Goal: Task Accomplishment & Management: Use online tool/utility

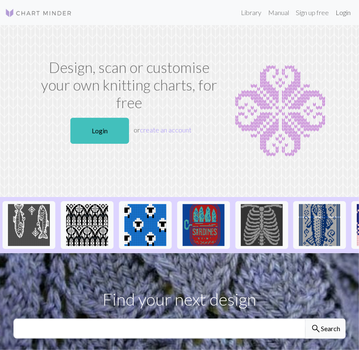
click at [351, 13] on link "Login" at bounding box center [343, 12] width 22 height 17
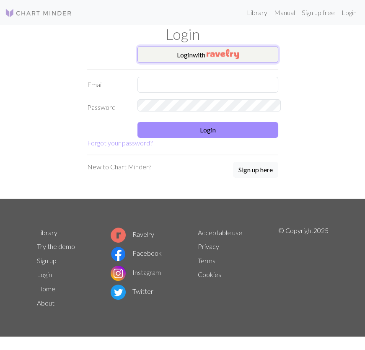
click at [210, 53] on img "button" at bounding box center [223, 54] width 32 height 10
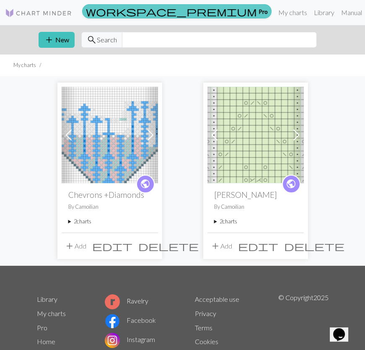
click at [240, 8] on span "workspace_premium" at bounding box center [171, 11] width 171 height 12
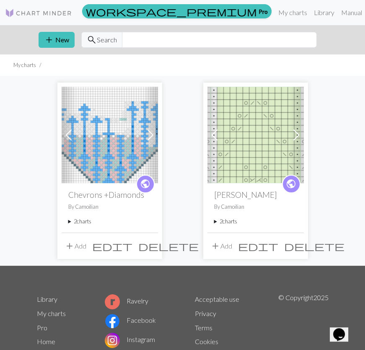
click at [222, 238] on button "add Add" at bounding box center [221, 246] width 28 height 16
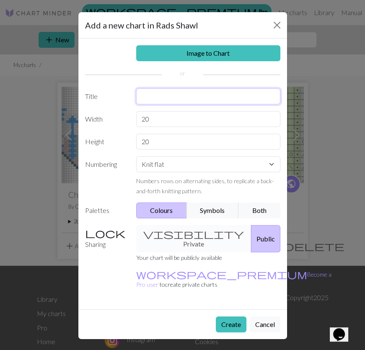
click at [155, 88] on input "text" at bounding box center [208, 96] width 144 height 16
type input "Repeat tracking in chart?"
click at [152, 202] on button "Colours" at bounding box center [161, 210] width 51 height 16
click at [194, 202] on button "Symbols" at bounding box center [212, 210] width 53 height 16
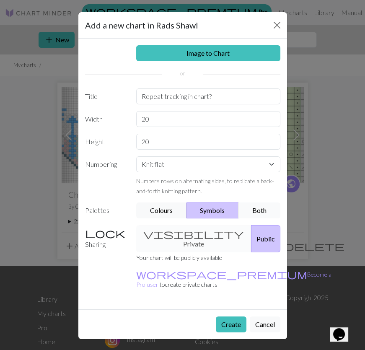
click at [254, 202] on button "Both" at bounding box center [259, 210] width 42 height 16
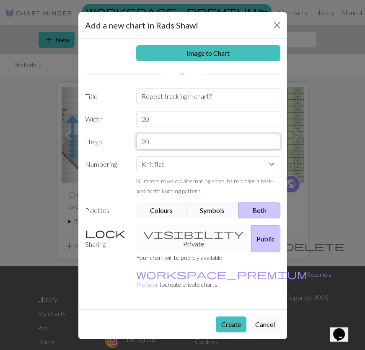
drag, startPoint x: 150, startPoint y: 106, endPoint x: 134, endPoint y: 106, distance: 16.3
click at [134, 134] on div "20" at bounding box center [208, 142] width 154 height 16
type input "30"
drag, startPoint x: 154, startPoint y: 89, endPoint x: 112, endPoint y: 92, distance: 41.6
click at [112, 111] on div "Width 20" at bounding box center [182, 119] width 205 height 16
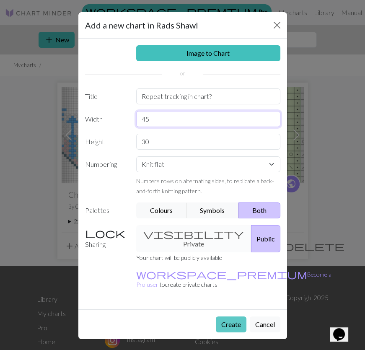
type input "45"
click at [240, 316] on button "Create" at bounding box center [231, 324] width 31 height 16
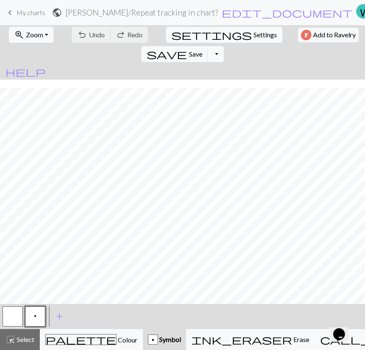
scroll to position [34, 0]
click at [148, 339] on div "p" at bounding box center [152, 340] width 9 height 10
click at [40, 315] on button "p" at bounding box center [35, 316] width 20 height 20
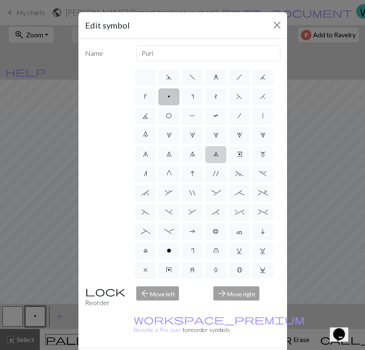
click at [216, 151] on span "9" at bounding box center [215, 154] width 5 height 7
click at [216, 149] on input "9" at bounding box center [215, 151] width 5 height 5
radio input "true"
type input "decrease 4"
click at [192, 151] on span "8" at bounding box center [192, 154] width 5 height 7
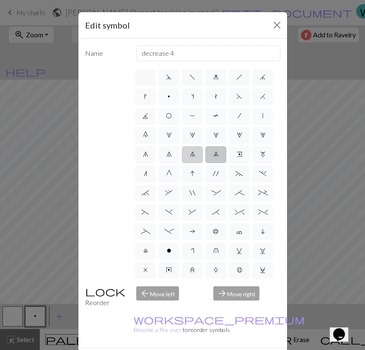
click at [192, 149] on input "8" at bounding box center [192, 151] width 5 height 5
radio input "true"
type input "decrease 3"
click at [169, 151] on span "7" at bounding box center [168, 154] width 5 height 7
click at [169, 149] on input "7" at bounding box center [168, 151] width 5 height 5
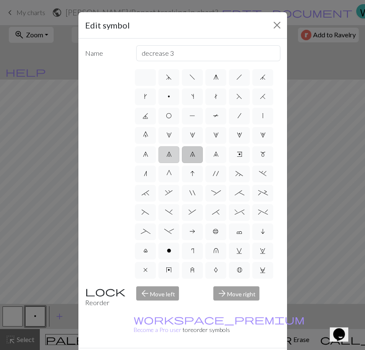
radio input "true"
type input "decrease 2"
click at [143, 151] on span "6" at bounding box center [145, 154] width 5 height 7
click at [143, 149] on input "6" at bounding box center [145, 151] width 5 height 5
radio input "true"
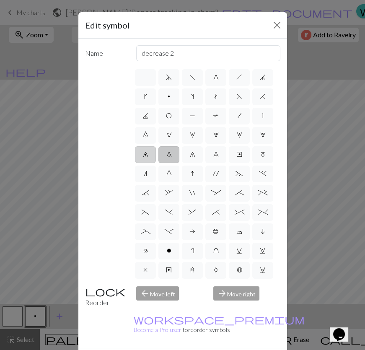
type input "decrease 1"
click at [140, 127] on label "0" at bounding box center [145, 135] width 21 height 17
click at [143, 130] on input "0" at bounding box center [145, 132] width 5 height 5
radio input "true"
type input "decrease 5"
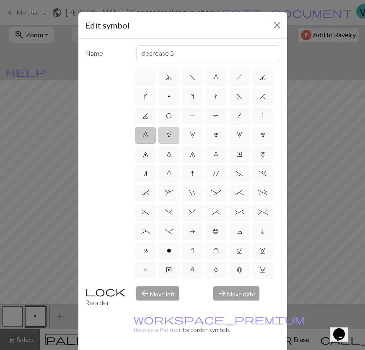
click at [167, 132] on span "1" at bounding box center [168, 135] width 5 height 7
click at [167, 130] on input "1" at bounding box center [168, 132] width 5 height 5
radio input "true"
type input "increase 1"
click at [144, 146] on label "6" at bounding box center [145, 154] width 21 height 17
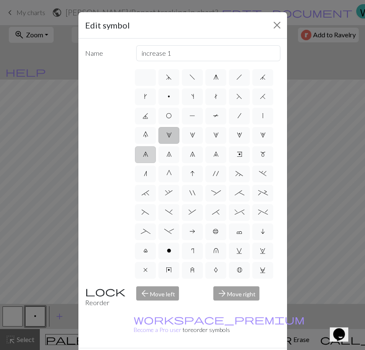
click at [144, 149] on input "6" at bounding box center [145, 151] width 5 height 5
radio input "true"
type input "decrease 1"
click at [170, 170] on span "G" at bounding box center [168, 173] width 5 height 7
click at [170, 168] on input "G" at bounding box center [168, 170] width 5 height 5
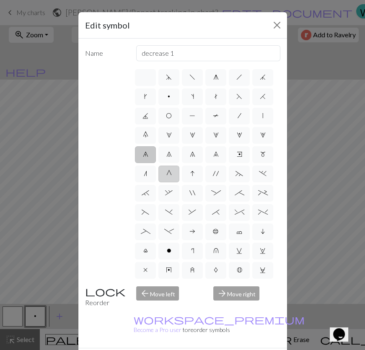
radio input "true"
type input "psso"
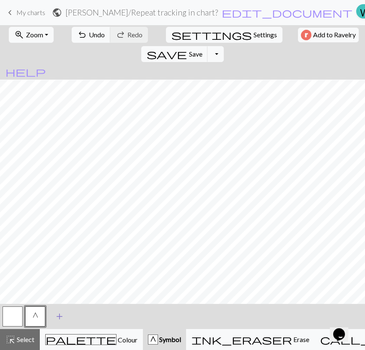
click at [59, 316] on span "add" at bounding box center [59, 316] width 10 height 12
click at [59, 316] on button "button" at bounding box center [58, 316] width 20 height 20
click at [77, 319] on span "add" at bounding box center [82, 316] width 10 height 12
click at [65, 318] on button "button" at bounding box center [58, 316] width 20 height 20
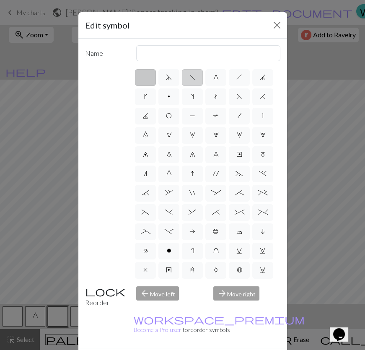
click at [192, 74] on span "f" at bounding box center [192, 77] width 6 height 7
click at [192, 72] on input "f" at bounding box center [191, 74] width 5 height 5
radio input "true"
type input "left leaning decrease"
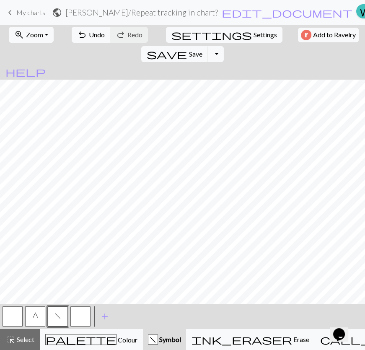
click at [67, 315] on button "f" at bounding box center [58, 316] width 20 height 20
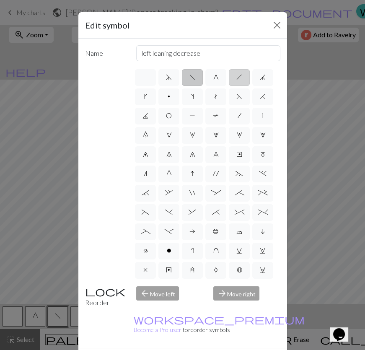
click at [240, 69] on label "h" at bounding box center [239, 77] width 21 height 17
click at [240, 72] on input "h" at bounding box center [238, 74] width 5 height 5
radio input "true"
type input "right leaning decrease"
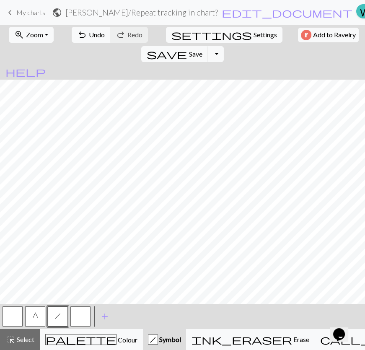
click at [80, 313] on button "button" at bounding box center [80, 316] width 20 height 20
click at [75, 314] on button "button" at bounding box center [80, 316] width 20 height 20
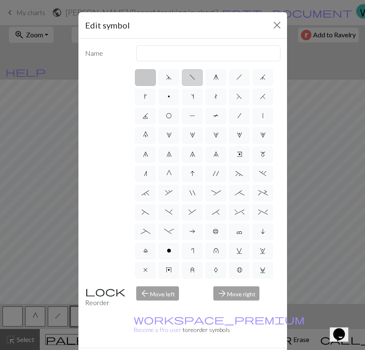
click at [185, 69] on label "f" at bounding box center [192, 77] width 21 height 17
click at [189, 72] on input "f" at bounding box center [191, 74] width 5 height 5
radio input "true"
type input "left leaning decrease"
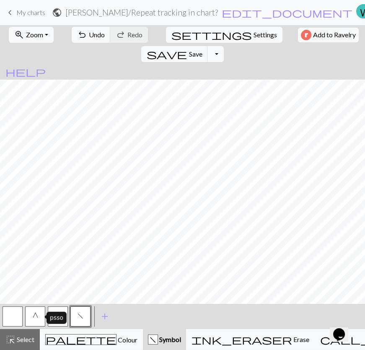
click at [40, 320] on button "G" at bounding box center [35, 316] width 20 height 20
click at [62, 322] on button "h" at bounding box center [58, 316] width 20 height 20
click at [81, 314] on span "f" at bounding box center [81, 316] width 6 height 7
click at [57, 320] on button "h" at bounding box center [58, 316] width 20 height 20
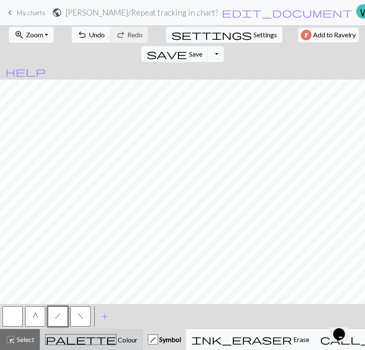
click at [60, 334] on div "palette Colour Colour" at bounding box center [91, 339] width 92 height 11
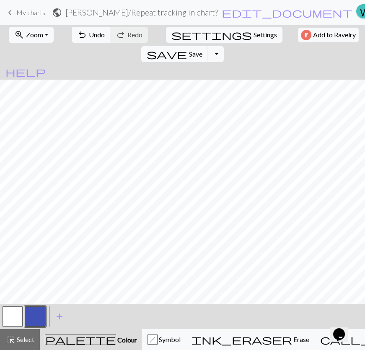
click at [35, 314] on button "button" at bounding box center [35, 316] width 20 height 20
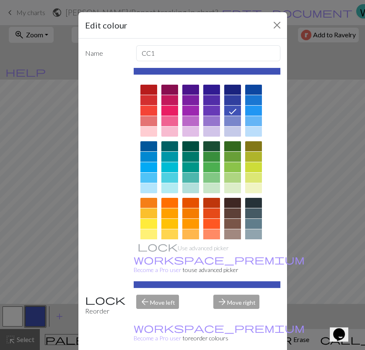
click at [186, 95] on div at bounding box center [190, 100] width 17 height 10
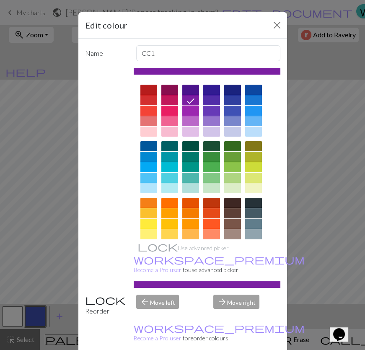
click at [190, 106] on div at bounding box center [190, 111] width 17 height 10
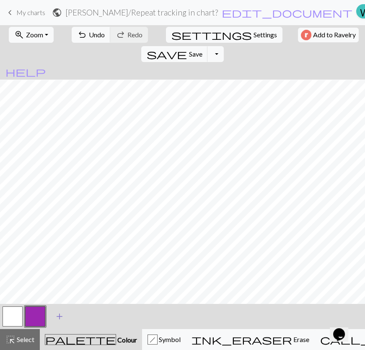
click at [56, 313] on span "add" at bounding box center [59, 316] width 10 height 12
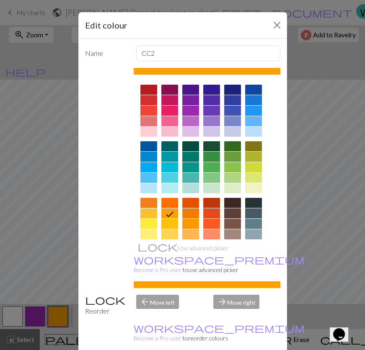
click at [57, 314] on div "Edit colour Name CC2 Use advanced picker workspace_premium Become a Pro user to…" at bounding box center [182, 175] width 365 height 350
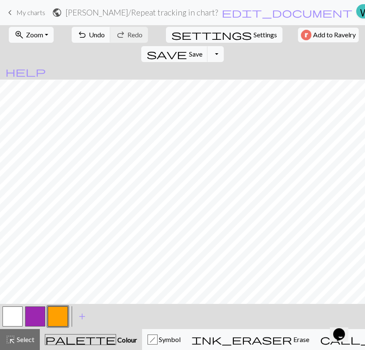
click at [60, 317] on button "button" at bounding box center [58, 316] width 20 height 20
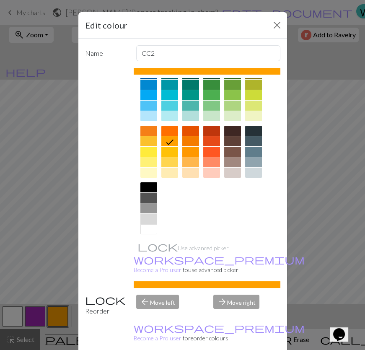
scroll to position [76, 0]
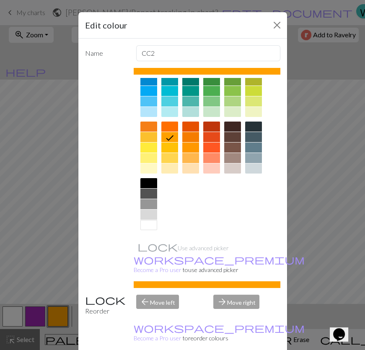
click at [167, 142] on div at bounding box center [169, 147] width 17 height 10
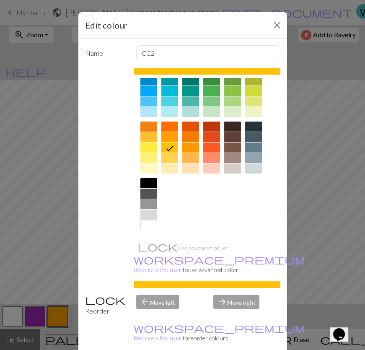
click at [148, 132] on div at bounding box center [148, 137] width 17 height 10
click at [0, 0] on icon at bounding box center [0, 0] width 0 height 0
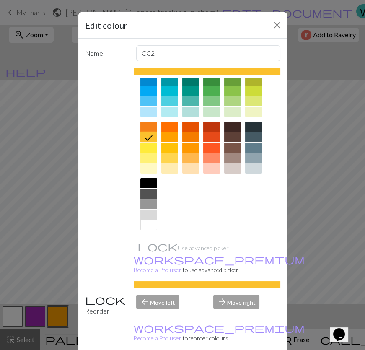
click at [171, 153] on div at bounding box center [169, 158] width 17 height 10
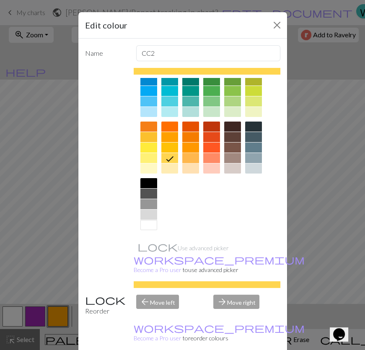
click at [191, 153] on div at bounding box center [190, 158] width 17 height 10
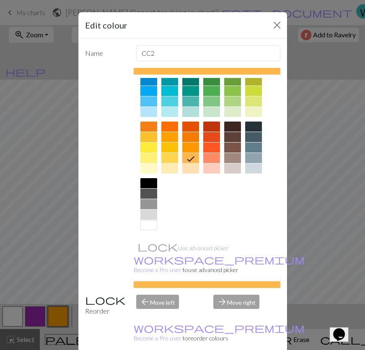
click at [167, 153] on div at bounding box center [169, 158] width 17 height 10
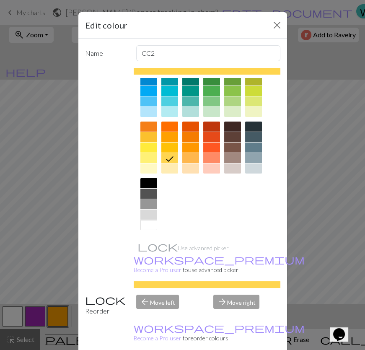
click at [151, 142] on div at bounding box center [148, 147] width 17 height 10
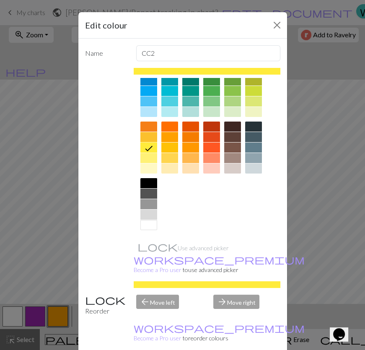
click at [173, 153] on div at bounding box center [169, 158] width 17 height 10
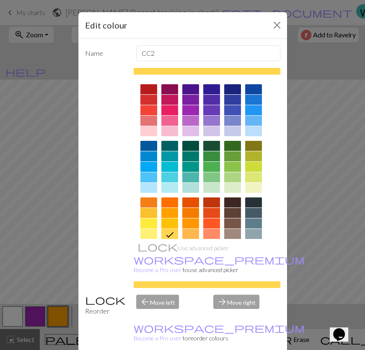
scroll to position [0, 0]
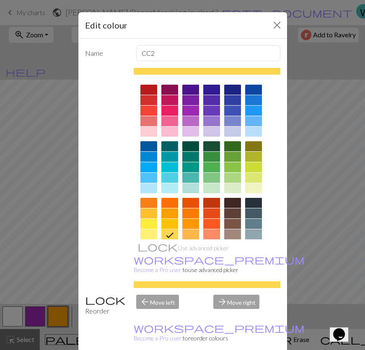
click at [231, 173] on div at bounding box center [232, 178] width 17 height 10
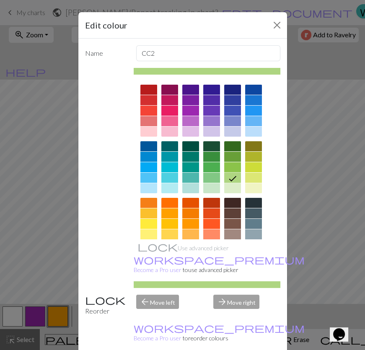
click at [231, 162] on div at bounding box center [232, 167] width 17 height 10
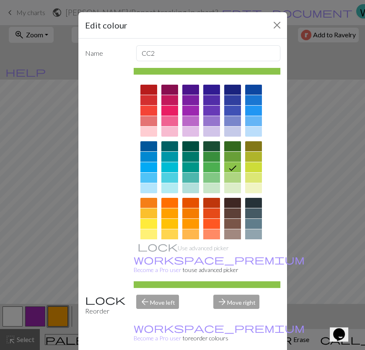
click at [251, 162] on div at bounding box center [253, 167] width 17 height 10
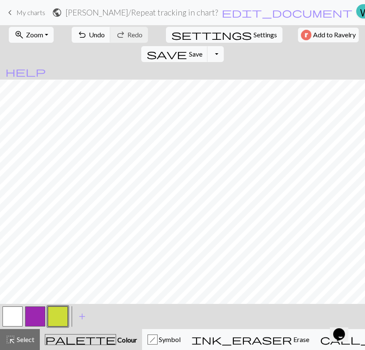
click at [29, 319] on button "button" at bounding box center [35, 316] width 20 height 20
click at [39, 318] on button "button" at bounding box center [35, 316] width 20 height 20
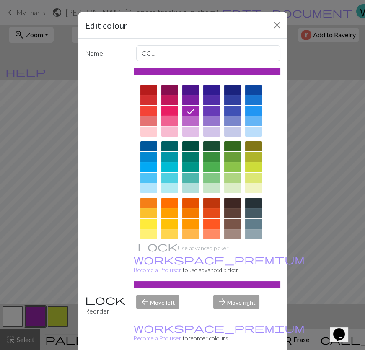
click at [167, 116] on div at bounding box center [169, 121] width 17 height 10
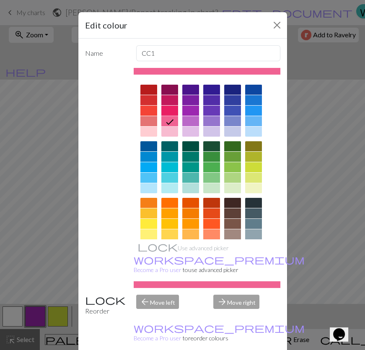
click at [166, 85] on div at bounding box center [169, 90] width 17 height 10
click at [0, 0] on icon at bounding box center [0, 0] width 0 height 0
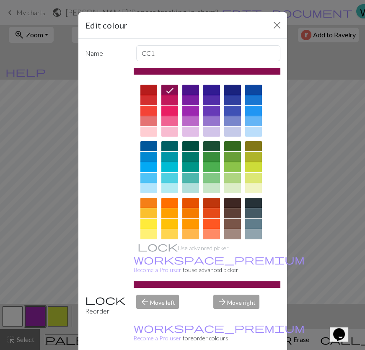
click at [167, 95] on div at bounding box center [169, 100] width 17 height 10
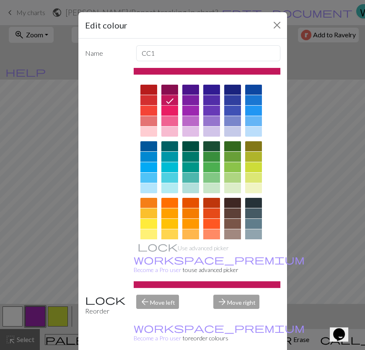
click at [192, 116] on div at bounding box center [190, 121] width 17 height 10
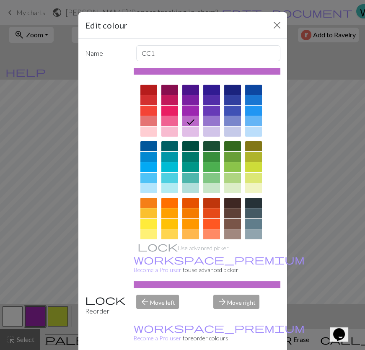
click at [189, 106] on div at bounding box center [190, 111] width 17 height 10
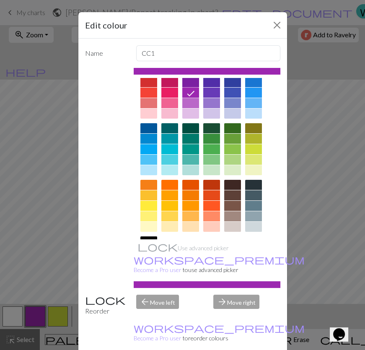
scroll to position [76, 0]
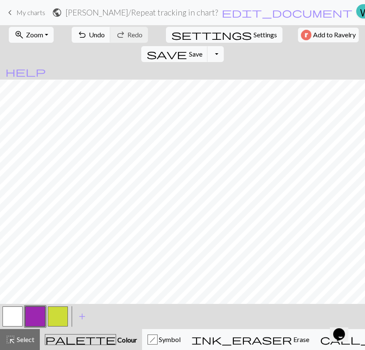
click at [59, 315] on button "button" at bounding box center [58, 316] width 20 height 20
click at [55, 323] on button "button" at bounding box center [58, 316] width 20 height 20
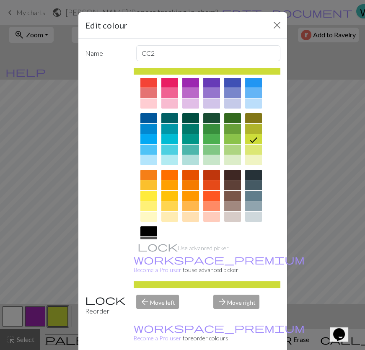
scroll to position [0, 0]
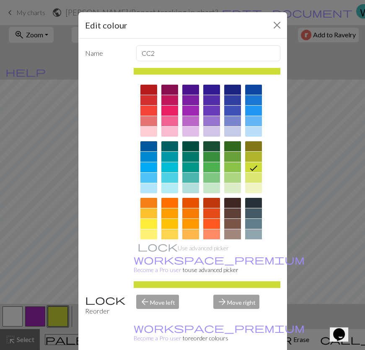
click at [232, 173] on div at bounding box center [232, 178] width 17 height 10
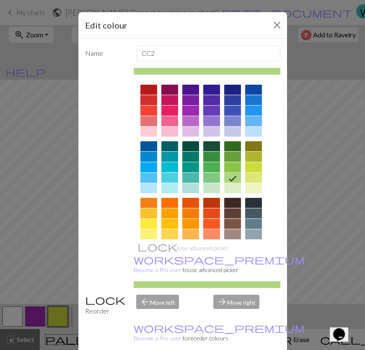
click at [229, 162] on div at bounding box center [232, 167] width 17 height 10
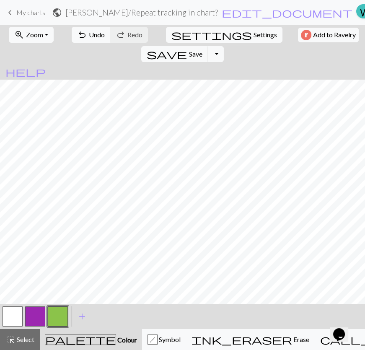
click at [31, 315] on button "button" at bounding box center [35, 316] width 20 height 20
click at [148, 338] on div "h" at bounding box center [152, 340] width 9 height 10
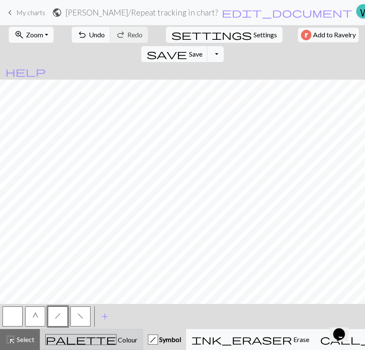
click at [116, 339] on span "Colour" at bounding box center [126, 340] width 21 height 8
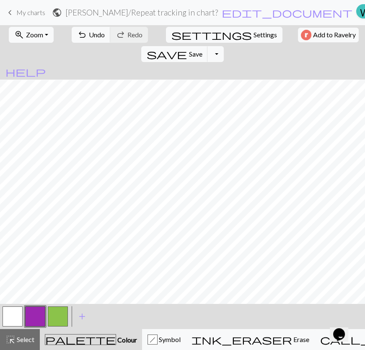
click at [59, 314] on button "button" at bounding box center [58, 316] width 20 height 20
click at [30, 317] on button "button" at bounding box center [35, 316] width 20 height 20
click at [148, 339] on div "h" at bounding box center [152, 340] width 9 height 10
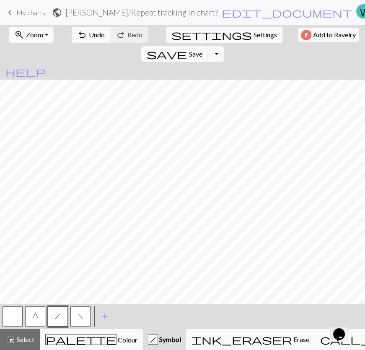
click at [85, 313] on button "f" at bounding box center [80, 316] width 20 height 20
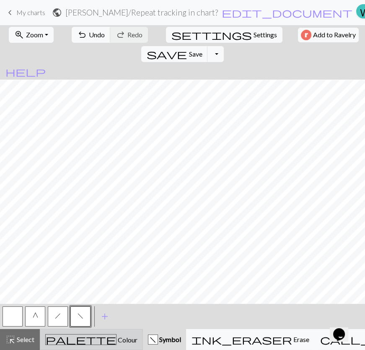
click at [70, 338] on span "palette" at bounding box center [81, 339] width 70 height 12
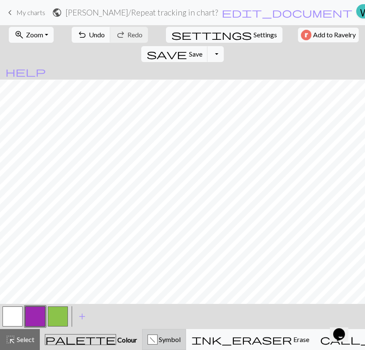
click at [161, 338] on span "Symbol" at bounding box center [169, 339] width 23 height 8
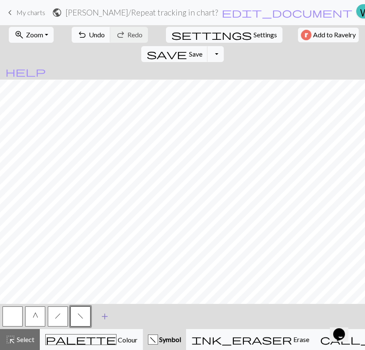
click at [101, 316] on span "add" at bounding box center [105, 316] width 10 height 12
click at [101, 318] on button "button" at bounding box center [103, 316] width 20 height 20
click at [111, 319] on button "button" at bounding box center [103, 316] width 20 height 20
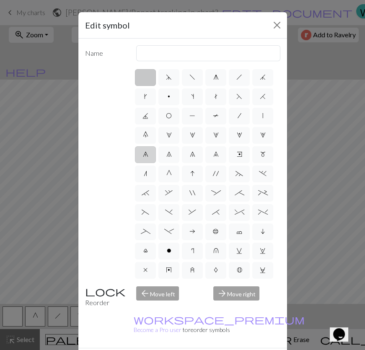
click at [146, 151] on span "6" at bounding box center [145, 154] width 5 height 7
click at [146, 149] on input "6" at bounding box center [145, 151] width 5 height 5
radio input "true"
type input "decrease 1"
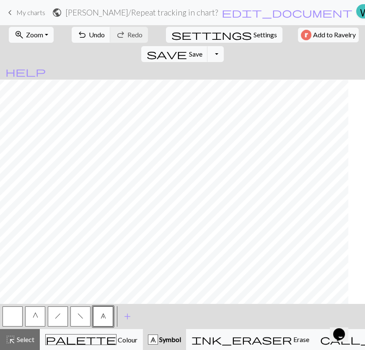
scroll to position [34, 0]
click at [120, 318] on button "add Add a symbol" at bounding box center [127, 316] width 21 height 21
click at [103, 315] on span "6" at bounding box center [103, 316] width 5 height 7
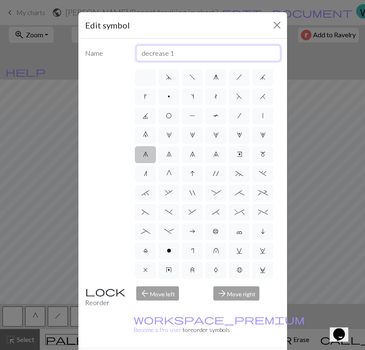
drag, startPoint x: 169, startPoint y: 40, endPoint x: 104, endPoint y: 42, distance: 64.6
click at [104, 45] on div "Name decrease 1" at bounding box center [182, 53] width 205 height 16
type input "INC A"
click at [125, 107] on div "d f g h j k p s t F H J O P T / | 0 1 2 3 4 5 6 7 8 9 e m n G I ' ~ . ` , " : ;…" at bounding box center [182, 174] width 195 height 212
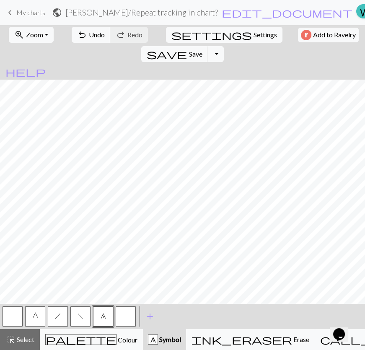
click at [30, 315] on button "G" at bounding box center [35, 316] width 20 height 20
click at [32, 315] on button "G" at bounding box center [35, 316] width 20 height 20
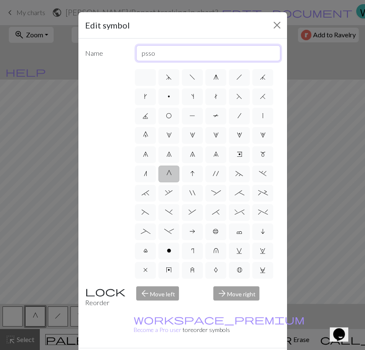
drag, startPoint x: 160, startPoint y: 42, endPoint x: 102, endPoint y: 44, distance: 58.3
click at [101, 45] on div "Name psso" at bounding box center [182, 53] width 205 height 16
type input "Rep"
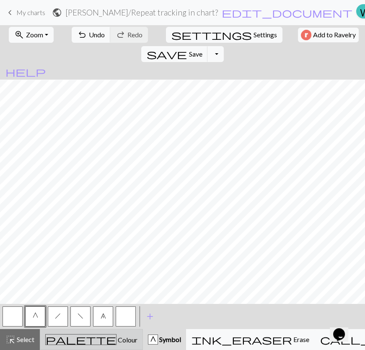
click at [80, 345] on button "palette Colour Colour" at bounding box center [91, 339] width 103 height 21
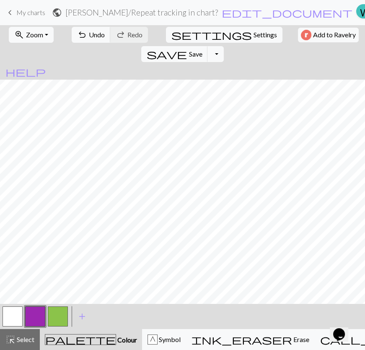
scroll to position [0, 0]
click at [174, 33] on span "settings" at bounding box center [211, 35] width 80 height 12
select select "aran"
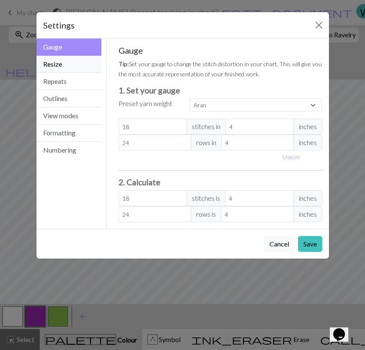
click at [68, 56] on button "Resize" at bounding box center [68, 64] width 65 height 17
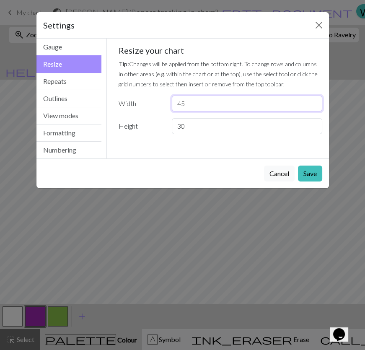
drag, startPoint x: 171, startPoint y: 77, endPoint x: 151, endPoint y: 74, distance: 20.3
click at [151, 96] on div "Width 45" at bounding box center [221, 104] width 214 height 16
type input "48"
click at [317, 165] on button "Save" at bounding box center [310, 173] width 24 height 16
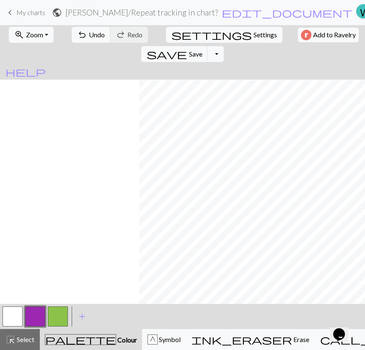
scroll to position [34, 220]
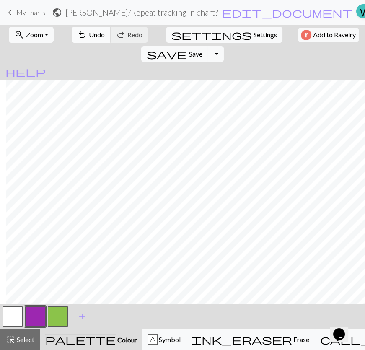
click at [83, 37] on span "undo" at bounding box center [82, 35] width 10 height 12
click at [2, 344] on button "highlight_alt Select Select" at bounding box center [20, 339] width 40 height 21
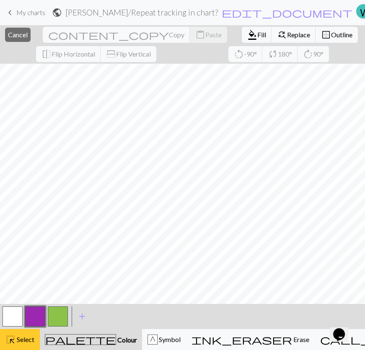
click at [6, 342] on span "highlight_alt" at bounding box center [10, 339] width 10 height 12
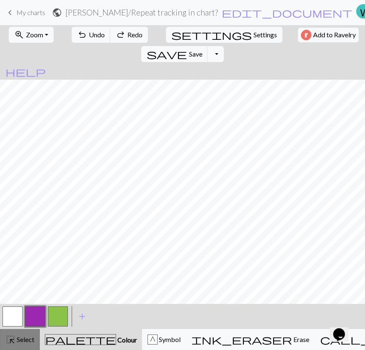
click at [16, 341] on span "Select" at bounding box center [25, 339] width 19 height 8
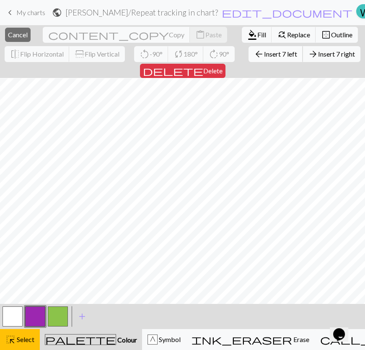
click at [264, 52] on span "Insert 7 left" at bounding box center [280, 54] width 33 height 8
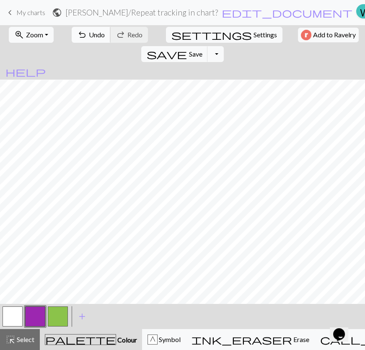
click at [82, 30] on span "undo" at bounding box center [82, 35] width 10 height 12
click at [21, 341] on span "Select" at bounding box center [25, 339] width 19 height 8
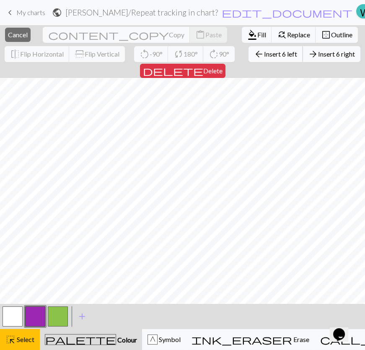
click at [264, 51] on span "Insert 6 left" at bounding box center [280, 54] width 33 height 8
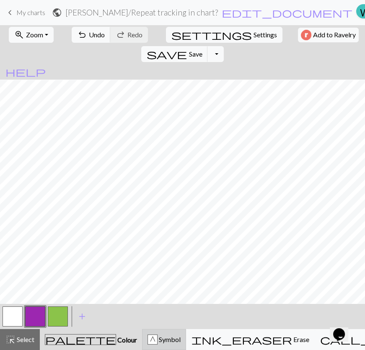
click at [157, 344] on div "G Symbol" at bounding box center [163, 339] width 33 height 10
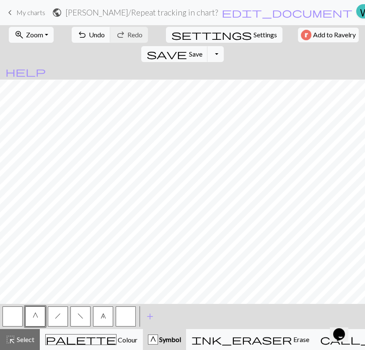
click at [9, 317] on button "button" at bounding box center [13, 316] width 20 height 20
click at [104, 318] on span "6" at bounding box center [103, 316] width 5 height 7
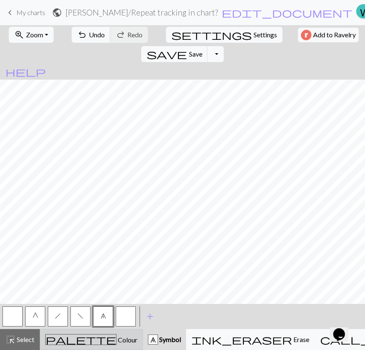
click at [116, 342] on span "Colour" at bounding box center [126, 340] width 21 height 8
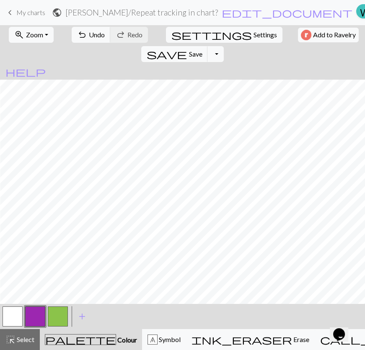
scroll to position [0, 147]
click at [148, 338] on div "6" at bounding box center [152, 340] width 9 height 10
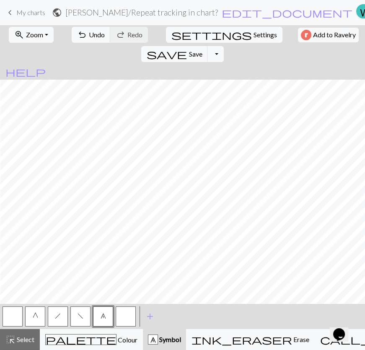
click at [123, 319] on button "button" at bounding box center [126, 316] width 20 height 20
click at [130, 315] on button "button" at bounding box center [126, 316] width 20 height 20
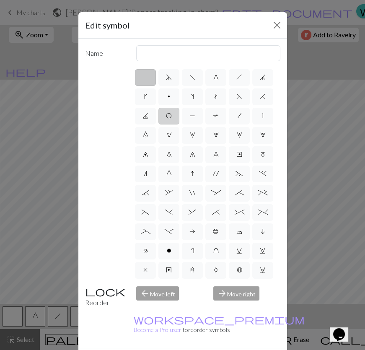
click at [166, 108] on label "O" at bounding box center [168, 116] width 21 height 17
click at [166, 111] on input "O" at bounding box center [168, 113] width 5 height 5
radio input "true"
type input "yo"
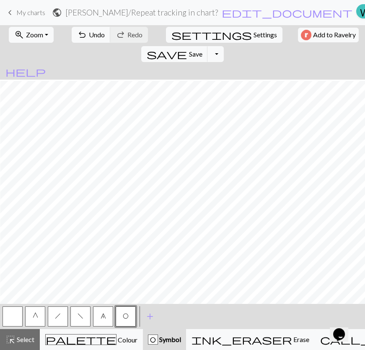
scroll to position [34, 147]
click at [35, 315] on span "G" at bounding box center [35, 316] width 5 height 7
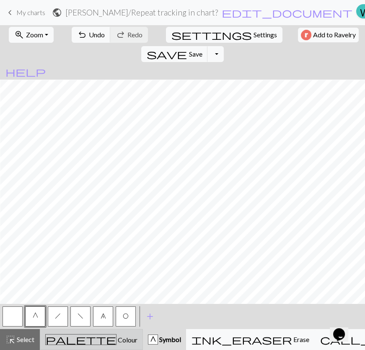
click at [76, 336] on div "palette Colour Colour" at bounding box center [91, 339] width 92 height 11
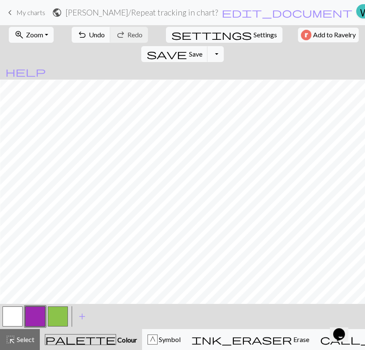
click at [29, 317] on button "button" at bounding box center [35, 316] width 20 height 20
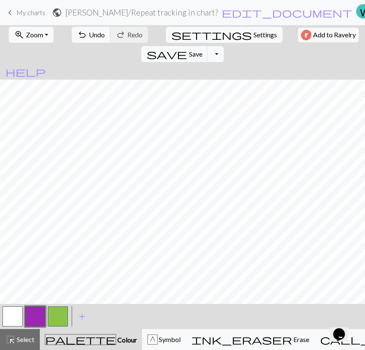
click at [54, 315] on button "button" at bounding box center [58, 316] width 20 height 20
click at [148, 342] on div "G" at bounding box center [152, 340] width 9 height 10
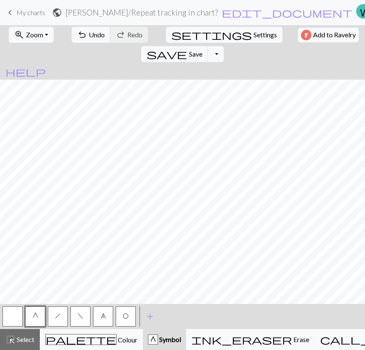
click at [83, 314] on button "f" at bounding box center [80, 316] width 20 height 20
click at [60, 314] on button "h" at bounding box center [58, 316] width 20 height 20
click at [36, 320] on button "G" at bounding box center [35, 316] width 20 height 20
click at [61, 315] on button "h" at bounding box center [58, 316] width 20 height 20
click at [79, 312] on button "f" at bounding box center [80, 316] width 20 height 20
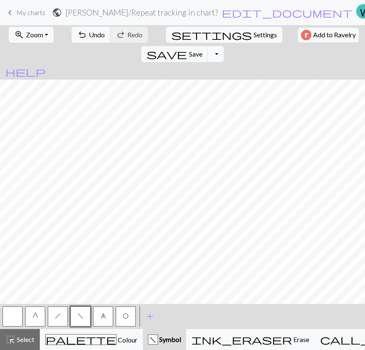
click at [38, 322] on button "G" at bounding box center [35, 316] width 20 height 20
click at [79, 322] on button "f" at bounding box center [80, 316] width 20 height 20
click at [58, 318] on button "h" at bounding box center [58, 316] width 20 height 20
click at [42, 321] on button "G" at bounding box center [35, 316] width 20 height 20
click at [77, 317] on button "f" at bounding box center [80, 316] width 20 height 20
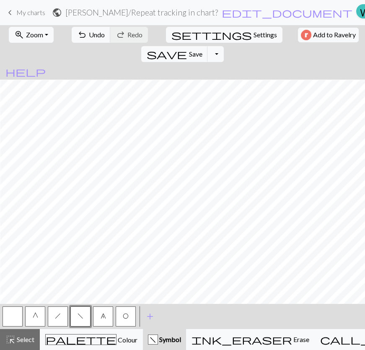
click at [57, 319] on button "h" at bounding box center [58, 316] width 20 height 20
click at [34, 323] on button "G" at bounding box center [35, 316] width 20 height 20
click at [59, 318] on button "h" at bounding box center [58, 316] width 20 height 20
click at [80, 322] on button "f" at bounding box center [80, 316] width 20 height 20
click at [33, 319] on button "G" at bounding box center [35, 316] width 20 height 20
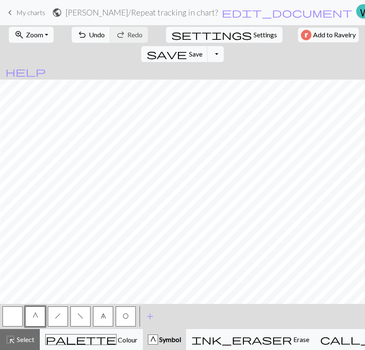
click at [59, 316] on span "h" at bounding box center [58, 316] width 6 height 7
click at [83, 318] on button "f" at bounding box center [80, 316] width 20 height 20
click at [30, 318] on button "G" at bounding box center [35, 316] width 20 height 20
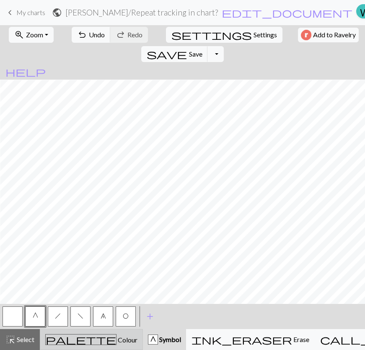
click at [116, 337] on span "Colour" at bounding box center [126, 340] width 21 height 8
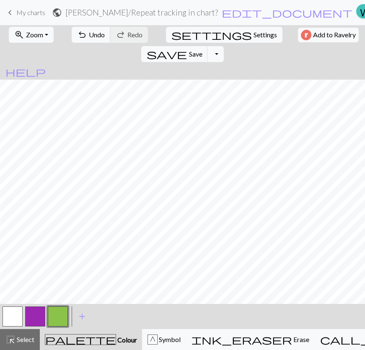
click at [60, 315] on button "button" at bounding box center [58, 316] width 20 height 20
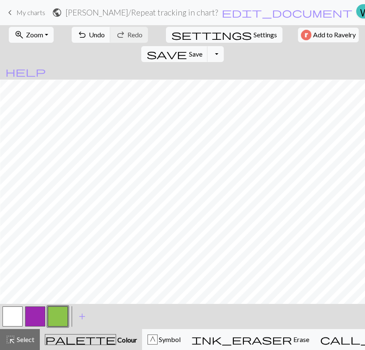
click at [31, 315] on button "button" at bounding box center [35, 316] width 20 height 20
click at [18, 316] on button "button" at bounding box center [13, 316] width 20 height 20
click at [178, 340] on div "G Symbol" at bounding box center [163, 339] width 33 height 10
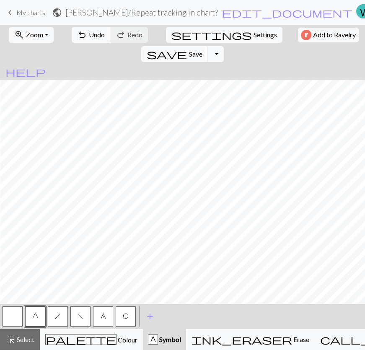
click at [36, 320] on button "G" at bounding box center [35, 316] width 20 height 20
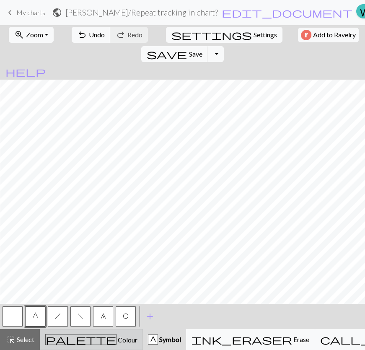
click at [48, 341] on div "palette Colour Colour" at bounding box center [91, 339] width 92 height 11
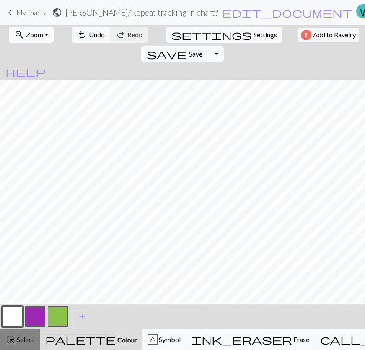
click at [19, 339] on span "Select" at bounding box center [25, 339] width 19 height 8
click at [62, 341] on span "palette" at bounding box center [80, 339] width 70 height 12
click at [18, 339] on span "Select" at bounding box center [25, 339] width 19 height 8
click at [116, 341] on span "Colour" at bounding box center [126, 340] width 21 height 8
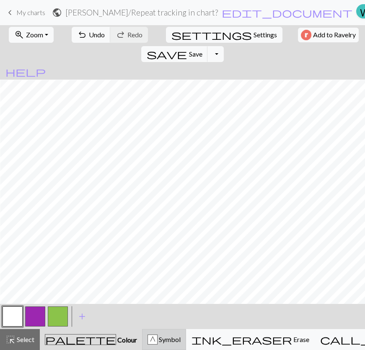
click at [147, 343] on div "G" at bounding box center [152, 339] width 10 height 10
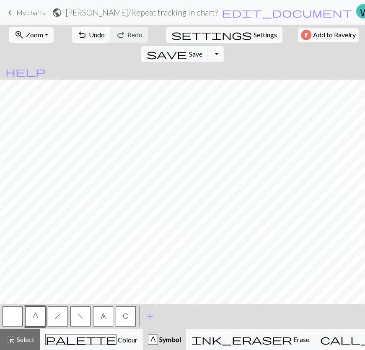
click at [16, 318] on button "button" at bounding box center [13, 316] width 20 height 20
click at [31, 310] on button "G" at bounding box center [35, 316] width 20 height 20
click at [54, 315] on button "h" at bounding box center [58, 316] width 20 height 20
click at [84, 318] on button "f" at bounding box center [80, 316] width 20 height 20
click at [53, 316] on button "h" at bounding box center [58, 316] width 20 height 20
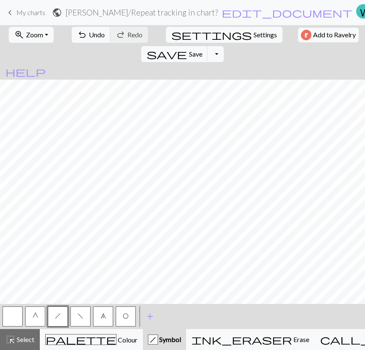
click at [36, 314] on span "G" at bounding box center [35, 316] width 5 height 7
click at [83, 320] on button "f" at bounding box center [80, 316] width 20 height 20
click at [92, 34] on span "Undo" at bounding box center [97, 35] width 16 height 8
click at [12, 323] on button "button" at bounding box center [13, 316] width 20 height 20
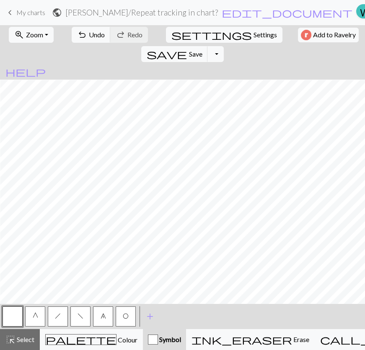
click at [238, 312] on div "< G h f 6 O > add Add a symbol" at bounding box center [182, 316] width 365 height 25
click at [34, 318] on span "G" at bounding box center [35, 316] width 5 height 7
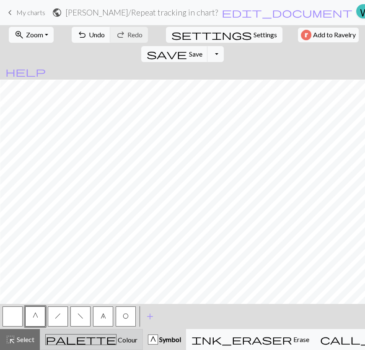
click at [56, 339] on div "palette Colour Colour" at bounding box center [91, 339] width 92 height 11
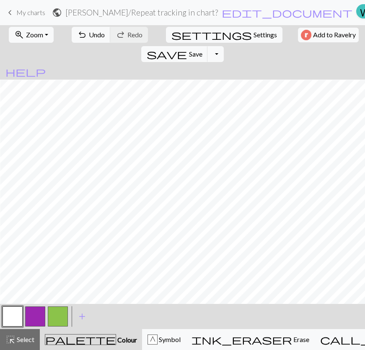
click at [35, 316] on button "button" at bounding box center [35, 316] width 20 height 20
click at [116, 340] on span "Colour" at bounding box center [126, 340] width 21 height 8
drag, startPoint x: 17, startPoint y: 315, endPoint x: 23, endPoint y: 299, distance: 17.4
click at [17, 315] on button "button" at bounding box center [13, 316] width 20 height 20
click at [57, 313] on button "button" at bounding box center [58, 316] width 20 height 20
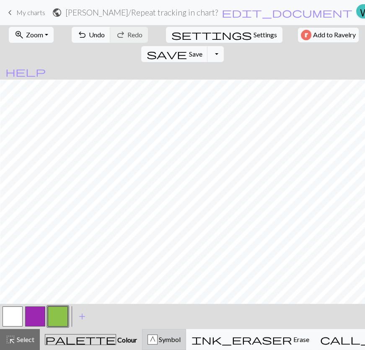
click at [158, 344] on div "G Symbol" at bounding box center [163, 339] width 33 height 10
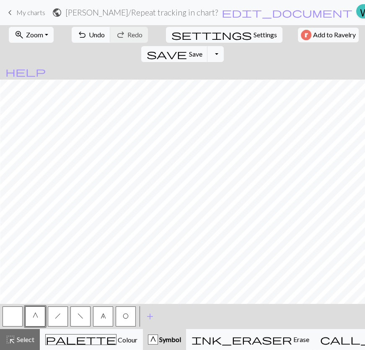
click at [82, 316] on span "f" at bounding box center [81, 316] width 6 height 7
click at [37, 321] on button "G" at bounding box center [35, 316] width 20 height 20
click at [10, 316] on button "button" at bounding box center [13, 316] width 20 height 20
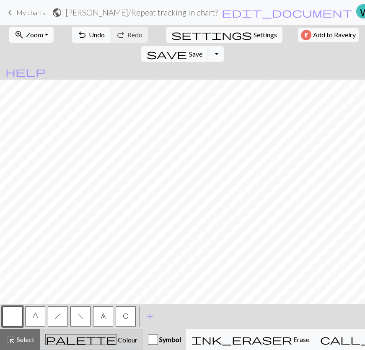
click at [50, 339] on div "palette Colour Colour" at bounding box center [91, 339] width 92 height 11
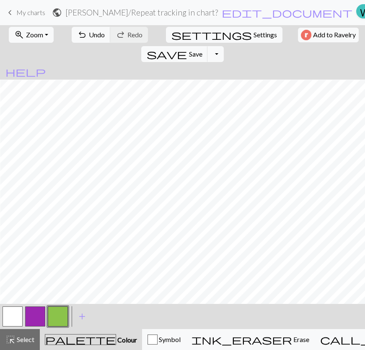
click at [29, 320] on button "button" at bounding box center [35, 316] width 20 height 20
click at [86, 31] on span "undo" at bounding box center [82, 35] width 10 height 12
click at [94, 30] on button "undo Undo Undo" at bounding box center [91, 35] width 39 height 16
click at [117, 37] on span "redo" at bounding box center [121, 35] width 10 height 12
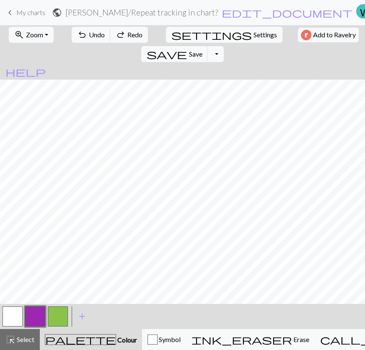
scroll to position [34, 41]
click at [63, 339] on span "palette" at bounding box center [80, 339] width 70 height 12
click at [8, 313] on button "button" at bounding box center [13, 316] width 20 height 20
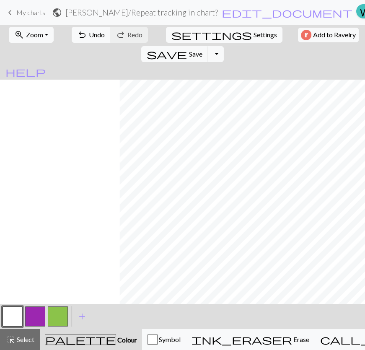
scroll to position [34, 365]
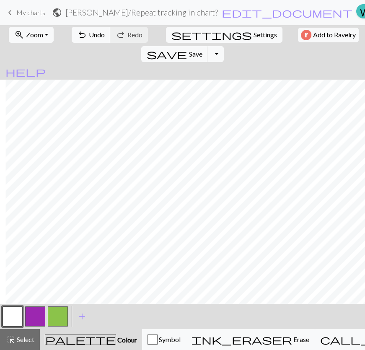
click at [53, 315] on button "button" at bounding box center [58, 316] width 20 height 20
click at [151, 337] on div "button" at bounding box center [152, 339] width 10 height 10
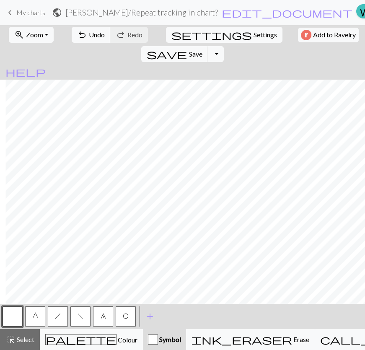
click at [82, 310] on button "f" at bounding box center [80, 316] width 20 height 20
click at [56, 322] on button "h" at bounding box center [58, 316] width 20 height 20
click at [28, 321] on button "G" at bounding box center [35, 316] width 20 height 20
click at [13, 318] on button "button" at bounding box center [13, 316] width 20 height 20
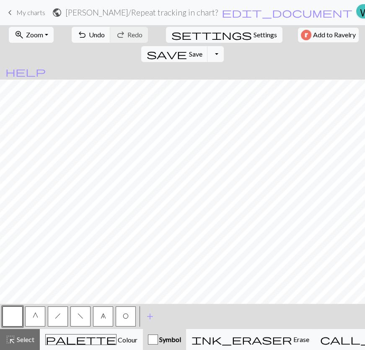
click at [30, 312] on button "G" at bounding box center [35, 316] width 20 height 20
drag, startPoint x: 54, startPoint y: 312, endPoint x: 62, endPoint y: 299, distance: 15.8
click at [54, 312] on button "h" at bounding box center [58, 316] width 20 height 20
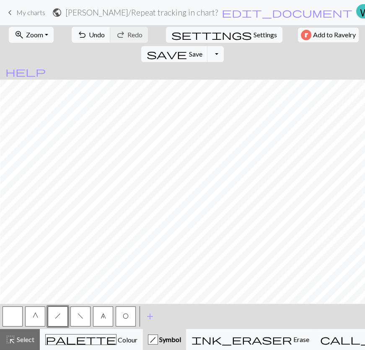
click at [79, 312] on button "f" at bounding box center [80, 316] width 20 height 20
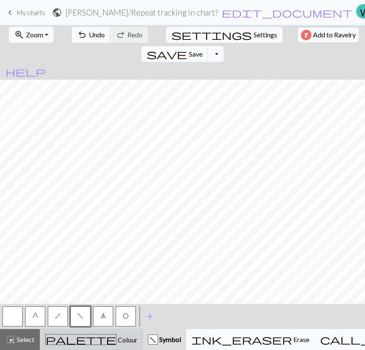
click at [57, 338] on div "palette Colour Colour" at bounding box center [91, 339] width 92 height 11
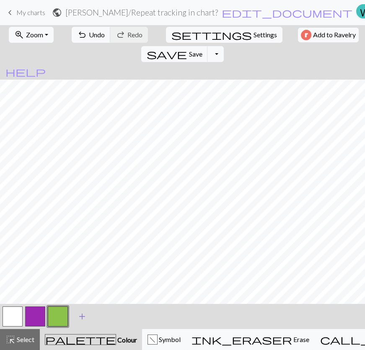
click at [82, 315] on span "add" at bounding box center [82, 316] width 10 height 12
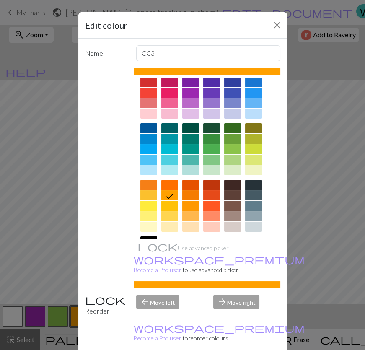
scroll to position [0, 0]
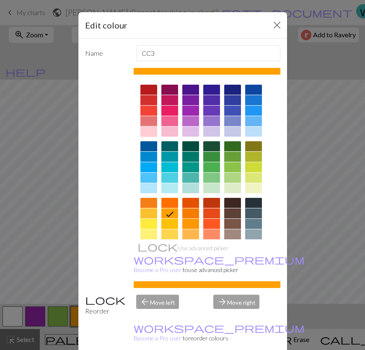
click at [145, 127] on div at bounding box center [148, 132] width 17 height 10
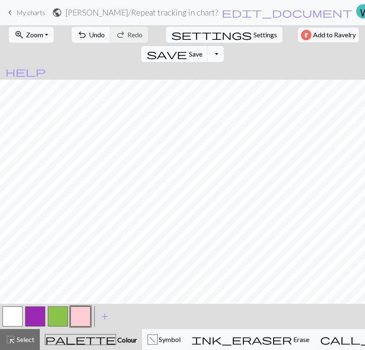
scroll to position [0, 146]
click at [93, 32] on span "Undo" at bounding box center [97, 35] width 16 height 8
click at [19, 337] on span "Select" at bounding box center [25, 339] width 19 height 8
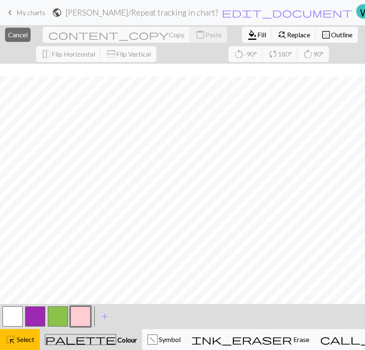
scroll to position [52, 146]
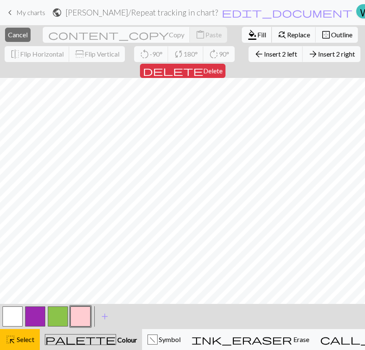
click at [247, 32] on span "format_color_fill" at bounding box center [252, 35] width 10 height 12
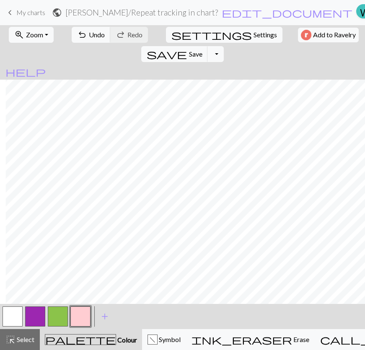
scroll to position [0, 365]
click at [84, 29] on span "undo" at bounding box center [82, 35] width 10 height 12
click at [8, 319] on button "button" at bounding box center [13, 316] width 20 height 20
click at [9, 344] on span "highlight_alt" at bounding box center [10, 339] width 10 height 12
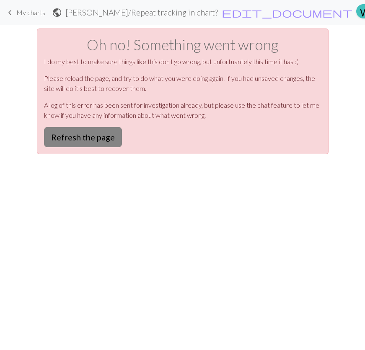
click at [78, 127] on button "Refresh the page" at bounding box center [83, 137] width 78 height 20
click at [205, 22] on nav "keyboard_arrow_left My charts public [PERSON_NAME] / Repeat tracking in chart? …" at bounding box center [182, 12] width 365 height 25
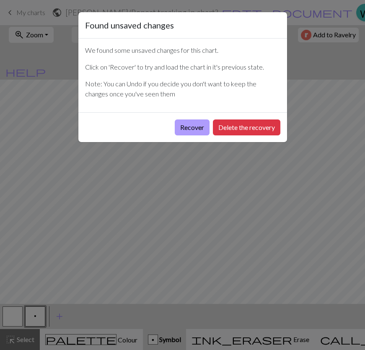
click at [209, 119] on button "Recover" at bounding box center [192, 127] width 35 height 16
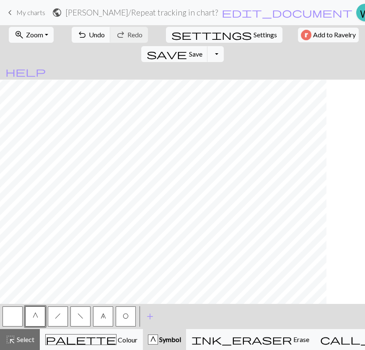
scroll to position [34, 103]
click at [187, 48] on span "save" at bounding box center [167, 54] width 40 height 12
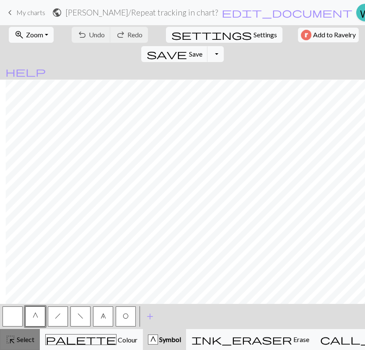
click at [5, 340] on span "highlight_alt" at bounding box center [10, 339] width 10 height 12
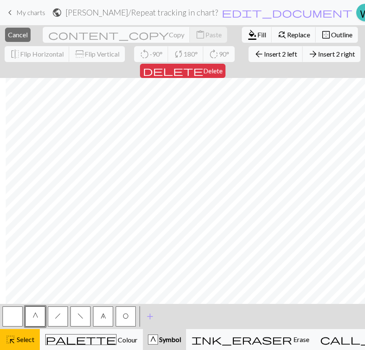
scroll to position [0, 365]
click at [203, 65] on span "delete" at bounding box center [173, 71] width 60 height 12
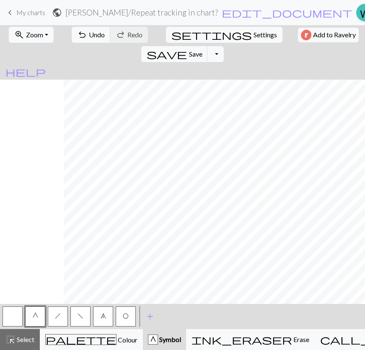
scroll to position [34, 343]
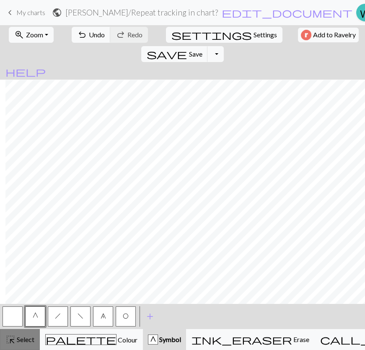
click at [23, 335] on div "highlight_alt Select Select" at bounding box center [19, 339] width 29 height 10
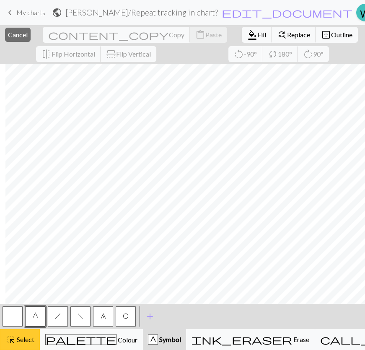
click at [17, 339] on span "Select" at bounding box center [25, 339] width 19 height 8
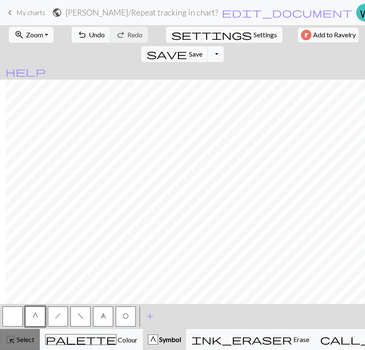
click at [9, 344] on span "highlight_alt" at bounding box center [10, 339] width 10 height 12
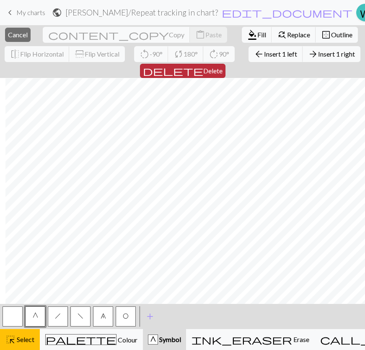
click at [222, 67] on span "Delete" at bounding box center [212, 71] width 19 height 8
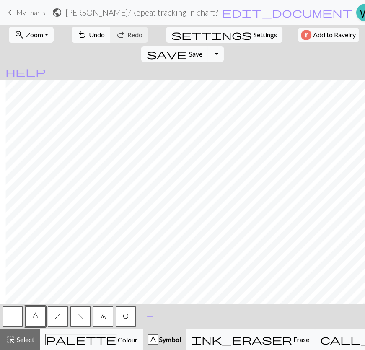
scroll to position [34, 332]
click at [7, 323] on button "button" at bounding box center [13, 316] width 20 height 20
click at [38, 318] on button "G" at bounding box center [35, 316] width 20 height 20
click at [75, 315] on button "f" at bounding box center [80, 316] width 20 height 20
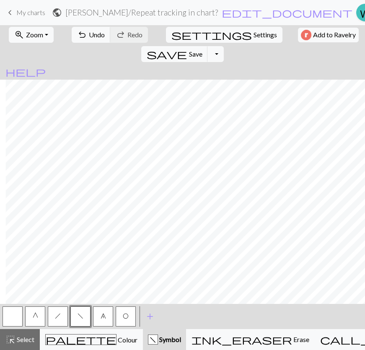
click at [59, 317] on span "h" at bounding box center [58, 316] width 6 height 7
click at [32, 314] on button "G" at bounding box center [35, 316] width 20 height 20
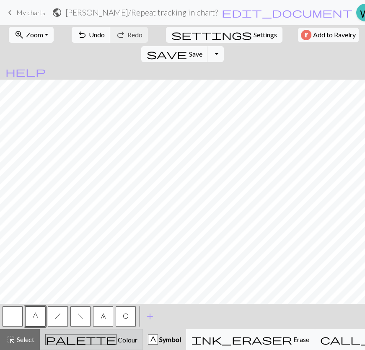
click at [116, 338] on span "Colour" at bounding box center [126, 340] width 21 height 8
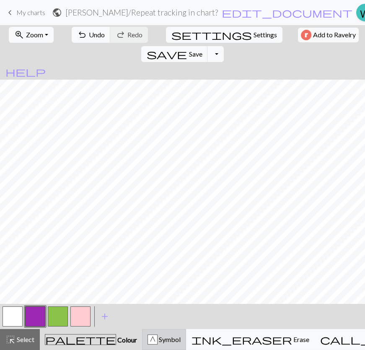
click at [147, 334] on div "G Symbol" at bounding box center [163, 339] width 33 height 10
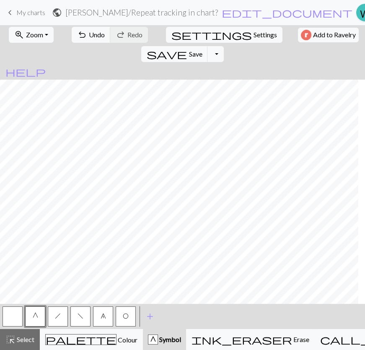
scroll to position [0, 332]
click at [9, 316] on button "button" at bounding box center [13, 316] width 20 height 20
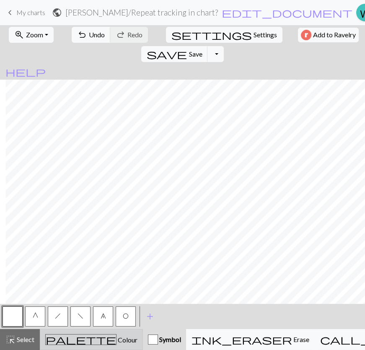
click at [116, 337] on span "Colour" at bounding box center [126, 340] width 21 height 8
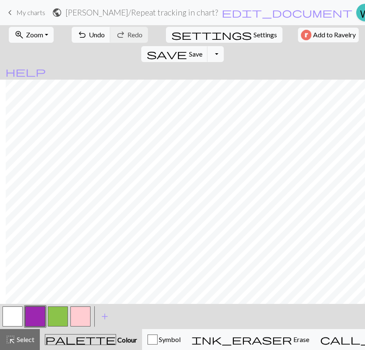
click at [57, 314] on button "button" at bounding box center [58, 316] width 20 height 20
click at [147, 336] on div "button" at bounding box center [152, 339] width 10 height 10
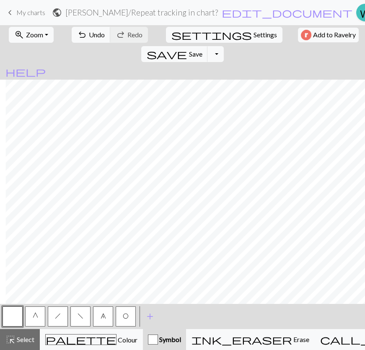
click at [37, 319] on button "G" at bounding box center [35, 316] width 20 height 20
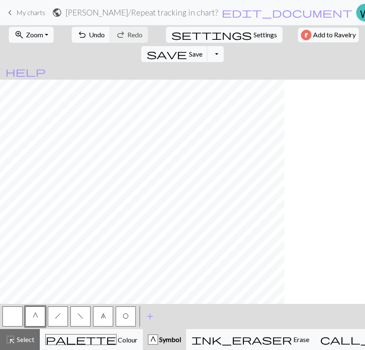
scroll to position [0, 145]
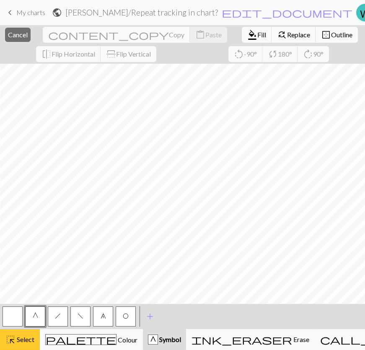
click at [23, 341] on span "Select" at bounding box center [25, 339] width 19 height 8
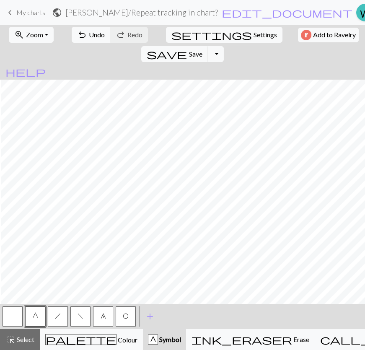
scroll to position [34, 145]
click at [78, 311] on button "f" at bounding box center [80, 316] width 20 height 20
click at [63, 317] on button "h" at bounding box center [58, 316] width 20 height 20
click at [29, 318] on button "G" at bounding box center [35, 316] width 20 height 20
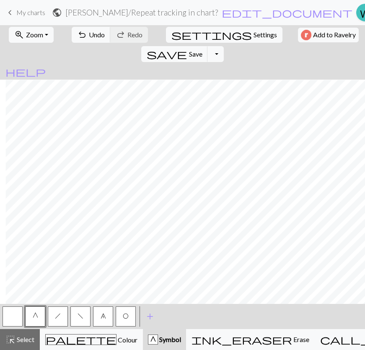
click at [83, 318] on button "f" at bounding box center [80, 316] width 20 height 20
click at [57, 315] on span "h" at bounding box center [58, 316] width 6 height 7
click at [38, 315] on button "G" at bounding box center [35, 316] width 20 height 20
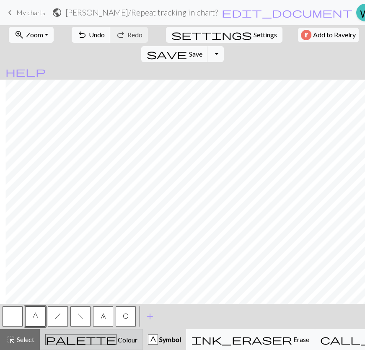
click at [96, 339] on div "palette Colour Colour" at bounding box center [91, 339] width 92 height 11
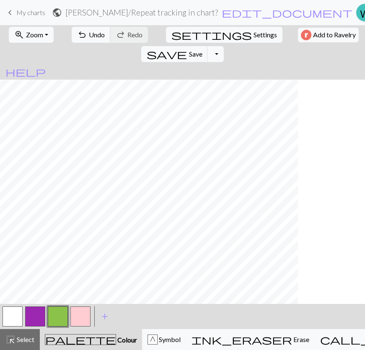
scroll to position [34, 0]
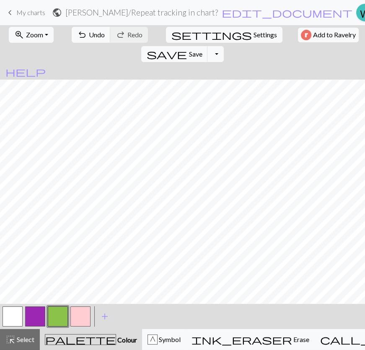
click at [34, 316] on button "button" at bounding box center [35, 316] width 20 height 20
click at [208, 46] on button "save Save Save" at bounding box center [174, 54] width 67 height 16
